Goal: Go to known website: Go to known website

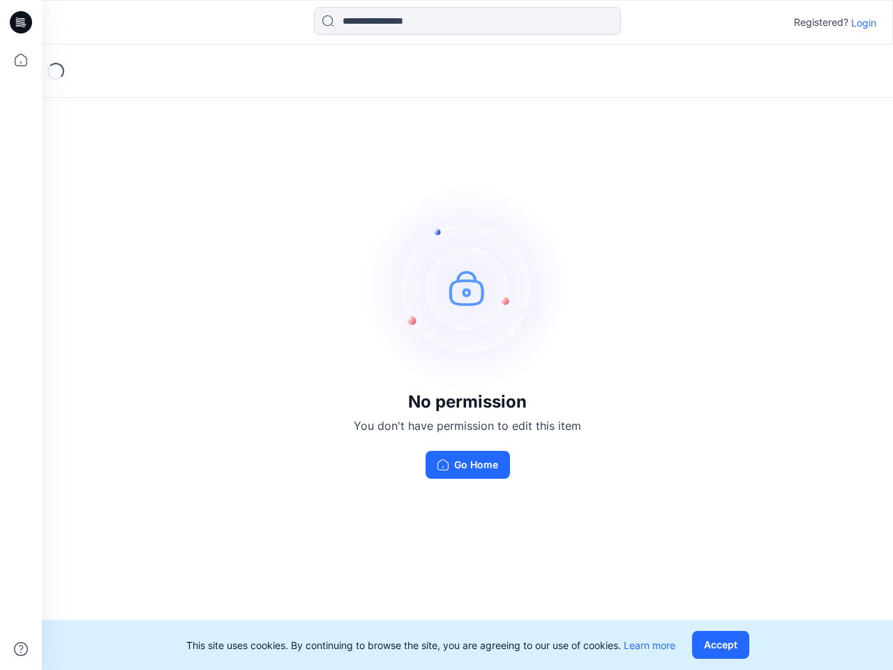
click at [446, 335] on img at bounding box center [467, 287] width 209 height 209
click at [22, 22] on icon at bounding box center [23, 22] width 6 height 1
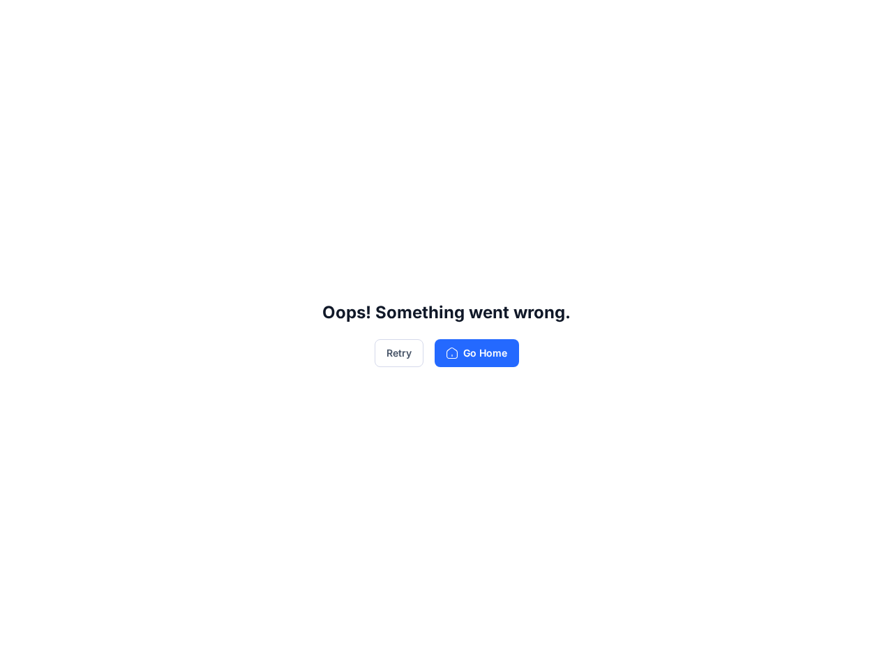
click at [21, 60] on div "Oops! Something went wrong. Retry Go Home" at bounding box center [446, 335] width 893 height 670
click at [21, 649] on div "Oops! Something went wrong. Retry Go Home" at bounding box center [446, 335] width 893 height 670
click at [467, 21] on div "Oops! Something went wrong. Retry Go Home" at bounding box center [446, 335] width 893 height 670
click at [863, 22] on div "Oops! Something went wrong. Retry Go Home" at bounding box center [446, 335] width 893 height 670
click at [723, 644] on div "Oops! Something went wrong. Retry Go Home" at bounding box center [446, 335] width 893 height 670
